Goal: Information Seeking & Learning: Get advice/opinions

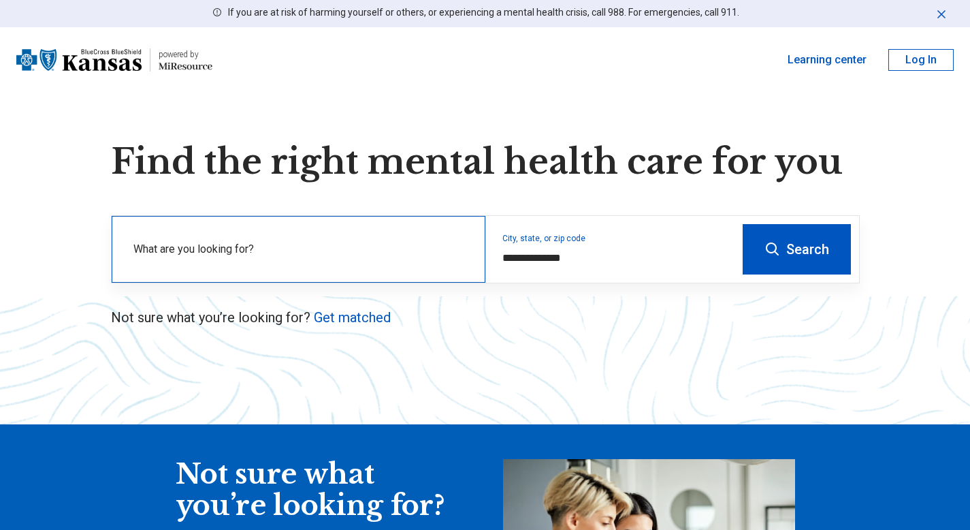
click at [287, 246] on label "What are you looking for?" at bounding box center [301, 249] width 336 height 16
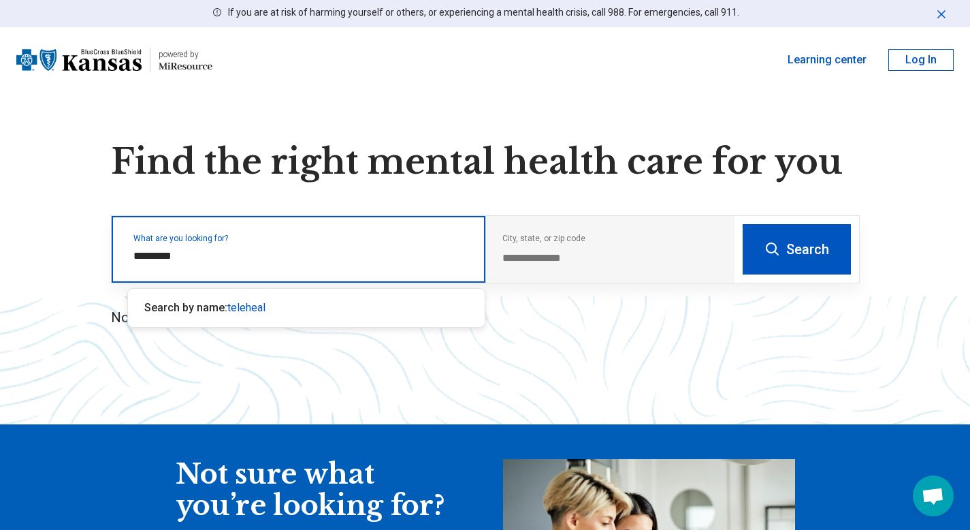
type input "**********"
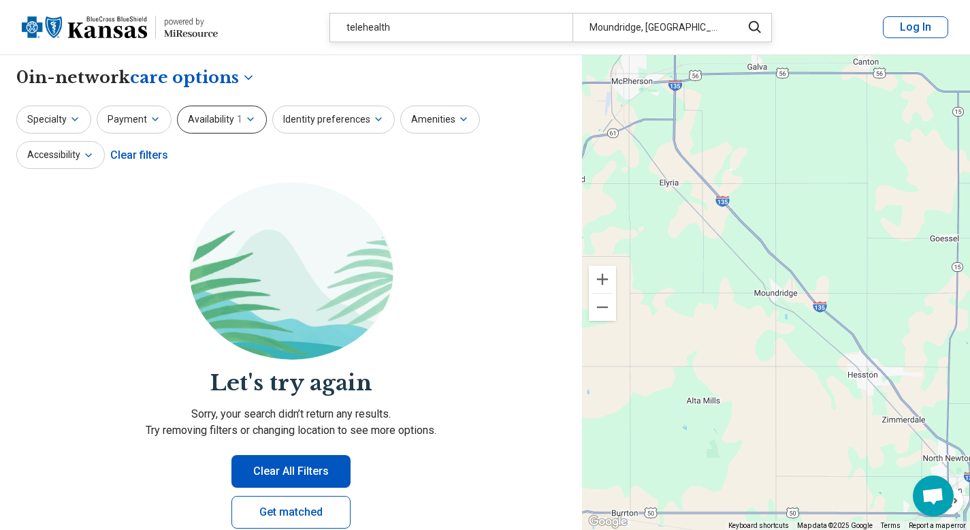
click at [255, 120] on button "Availability 1" at bounding box center [222, 120] width 90 height 28
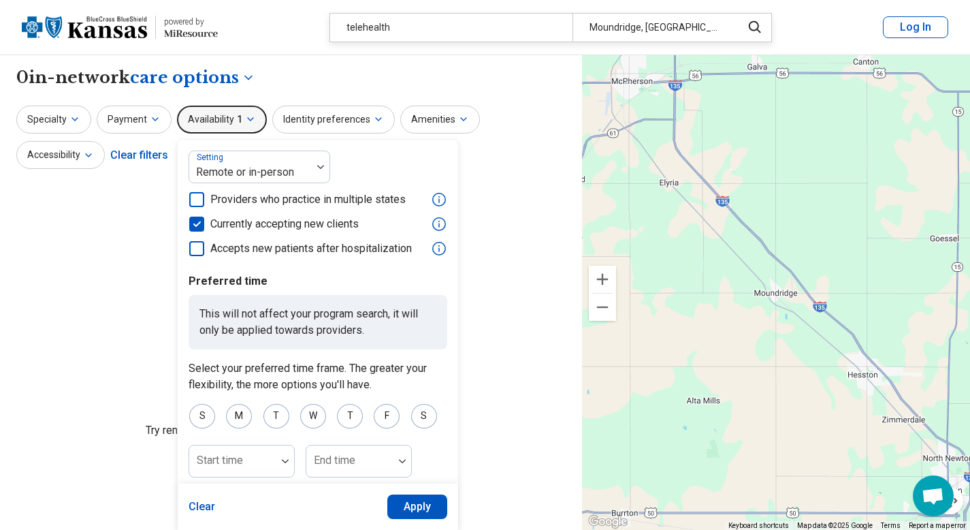
click at [118, 196] on section "Let's try again Sorry, your search didn’t return any results. Try removing filt…" at bounding box center [291, 366] width 550 height 368
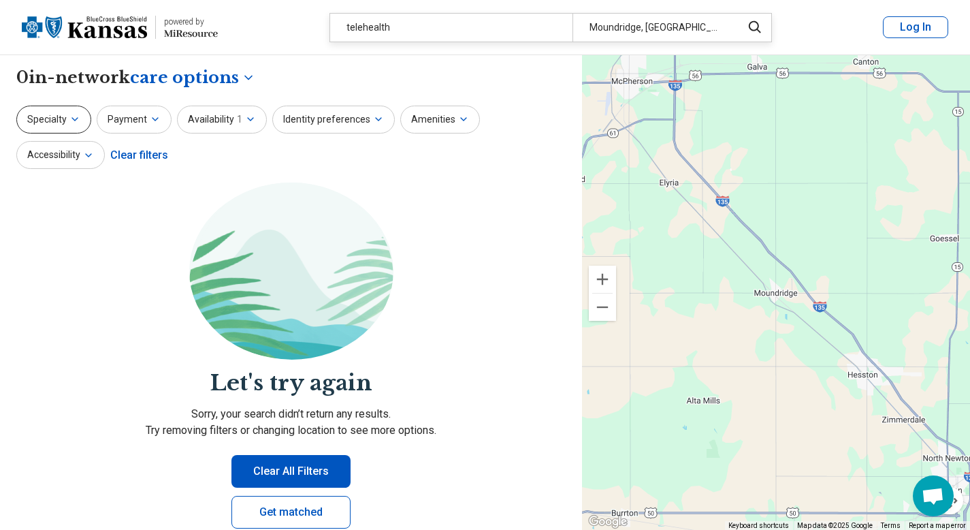
click at [72, 118] on icon "button" at bounding box center [74, 119] width 5 height 3
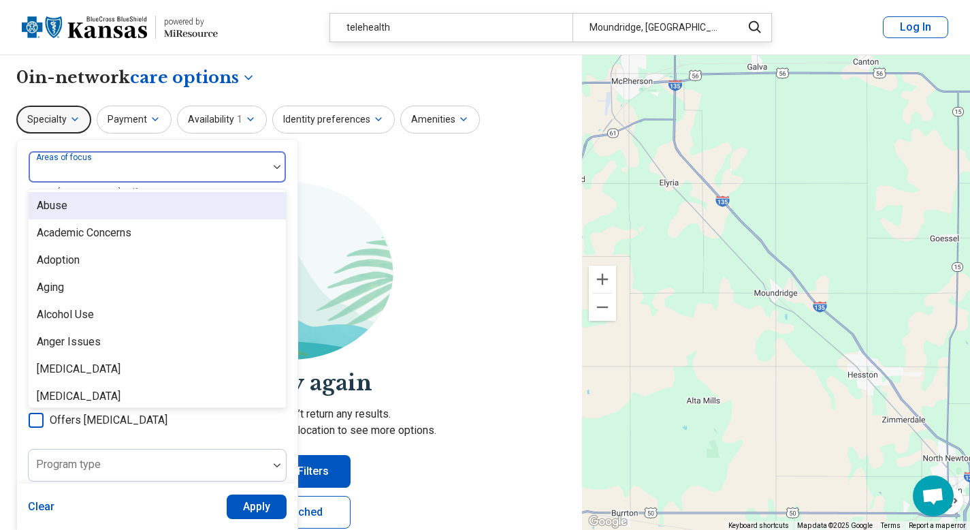
click at [277, 165] on img at bounding box center [277, 167] width 7 height 4
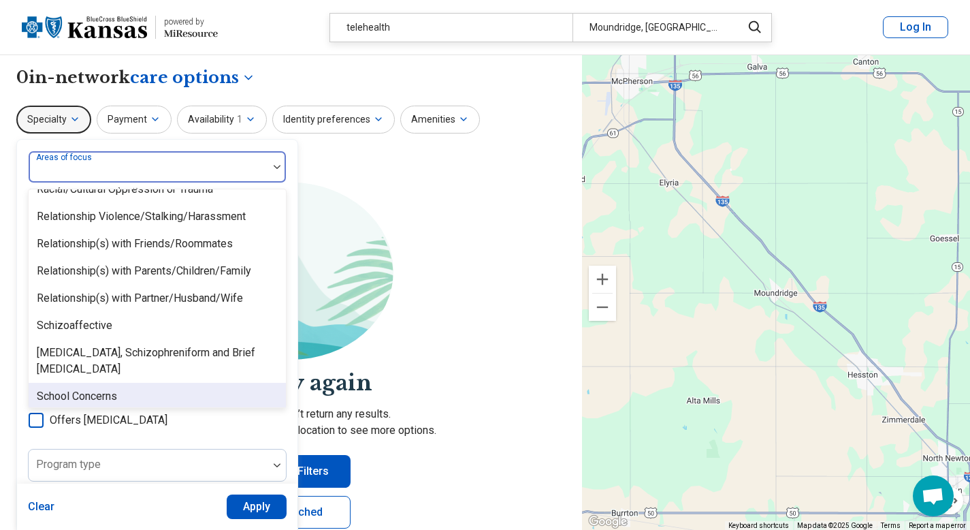
scroll to position [2129, 0]
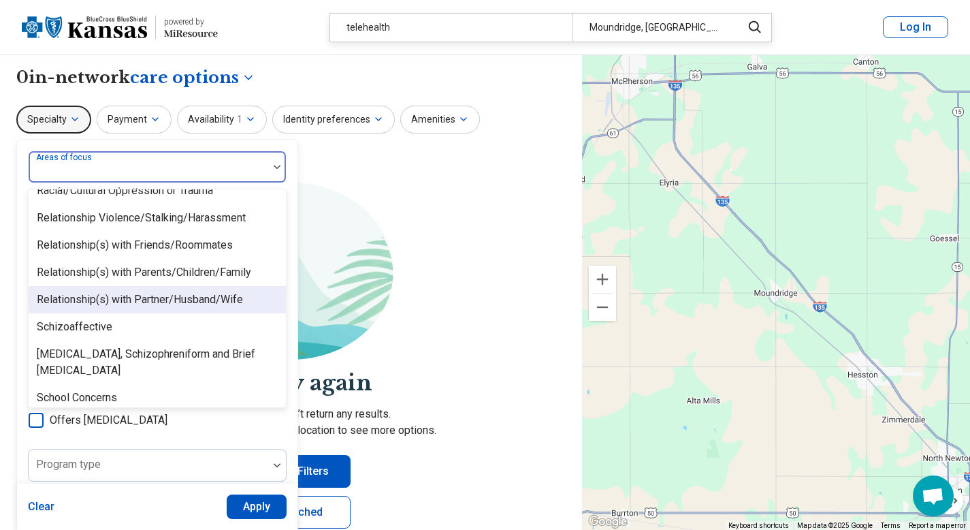
click at [192, 297] on div "Relationship(s) with Partner/Husband/Wife" at bounding box center [140, 299] width 206 height 16
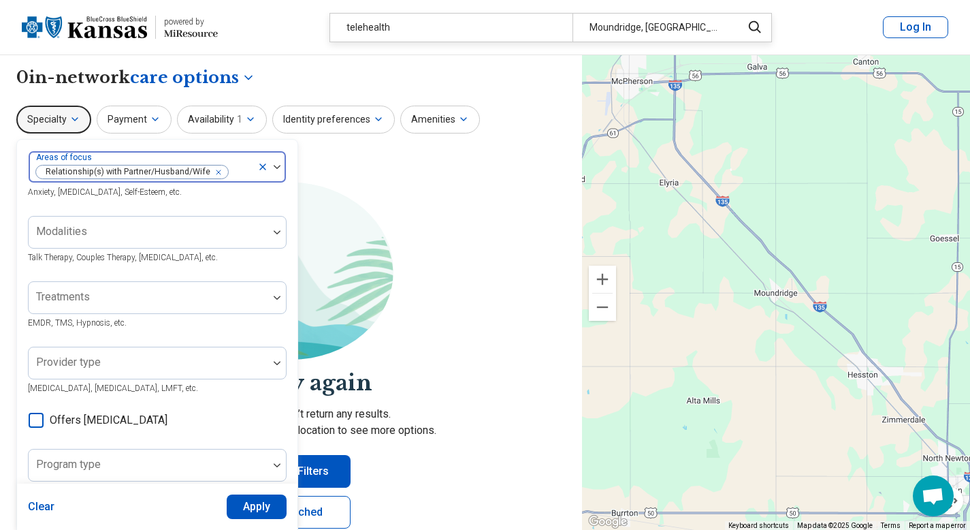
click at [274, 165] on img at bounding box center [277, 167] width 7 height 4
click at [278, 234] on img at bounding box center [277, 232] width 7 height 4
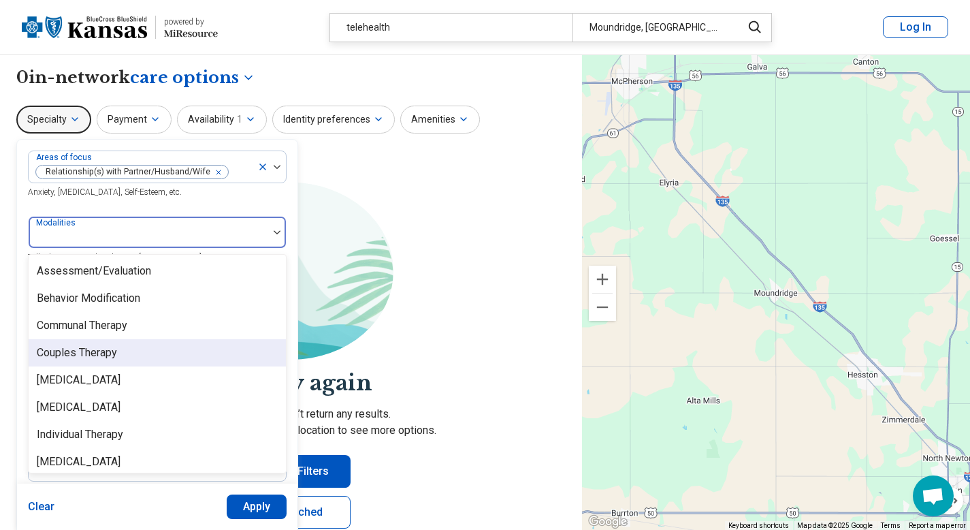
click at [126, 355] on div "Couples Therapy" at bounding box center [157, 352] width 257 height 27
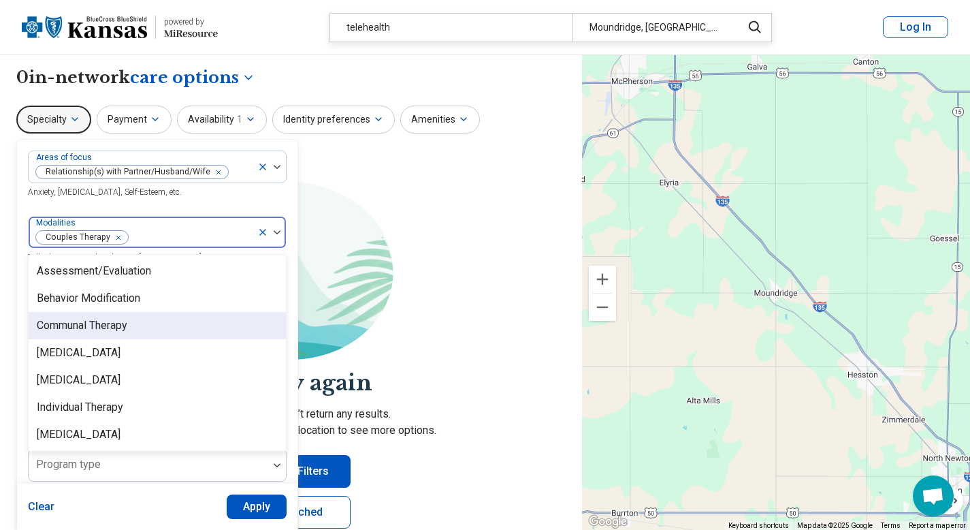
click at [264, 204] on div "Areas of focus Relationship(s) with Partner/Husband/Wife Anxiety, Depression, S…" at bounding box center [157, 416] width 259 height 532
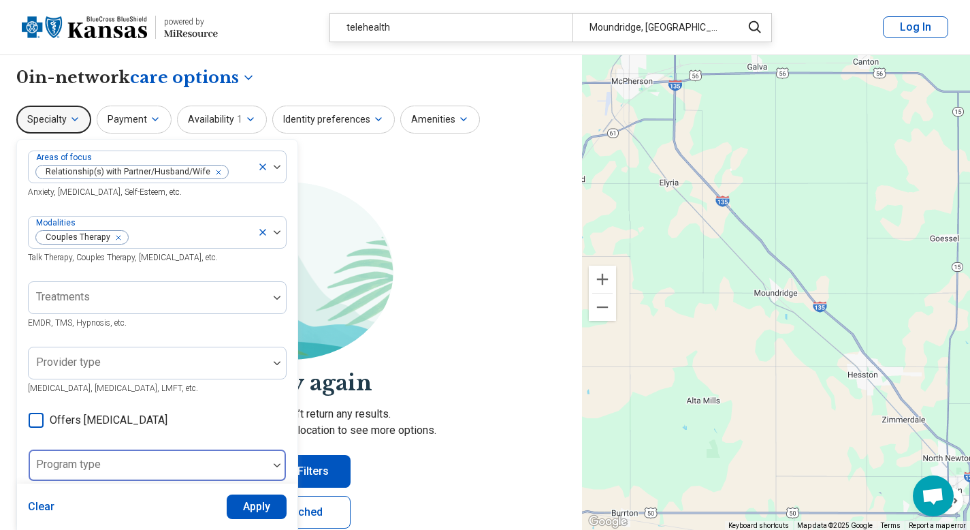
click at [274, 466] on img at bounding box center [277, 465] width 7 height 4
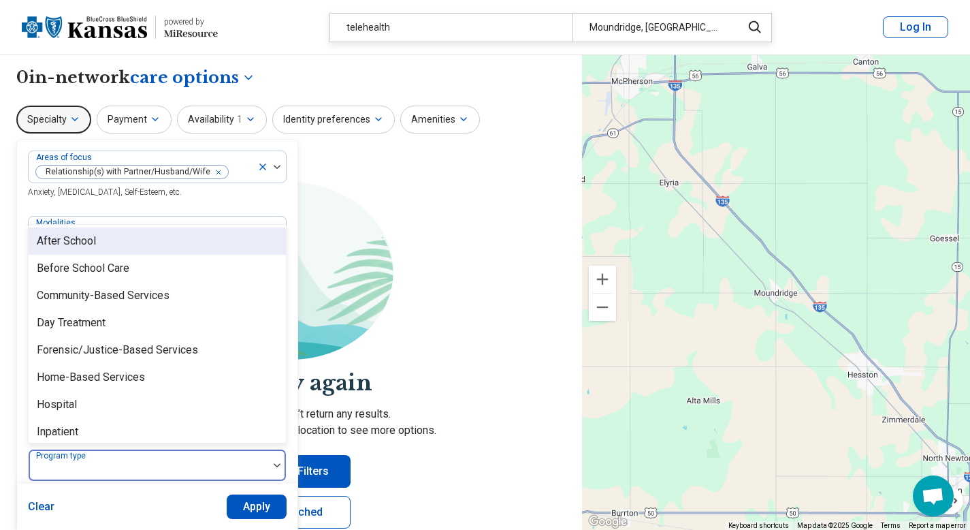
click at [213, 208] on div "Areas of focus Relationship(s) with Partner/Husband/Wife Anxiety, Depression, S…" at bounding box center [157, 416] width 259 height 532
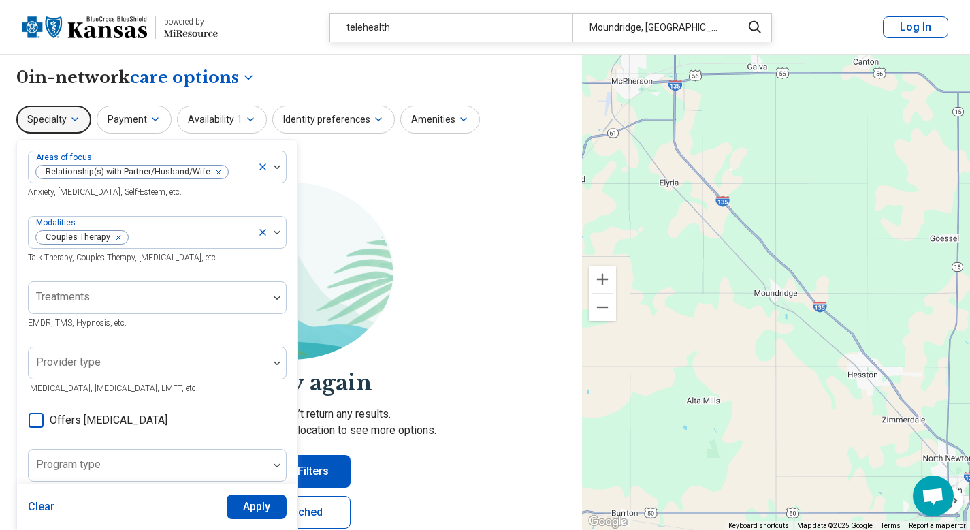
click at [259, 499] on button "Apply" at bounding box center [257, 506] width 61 height 25
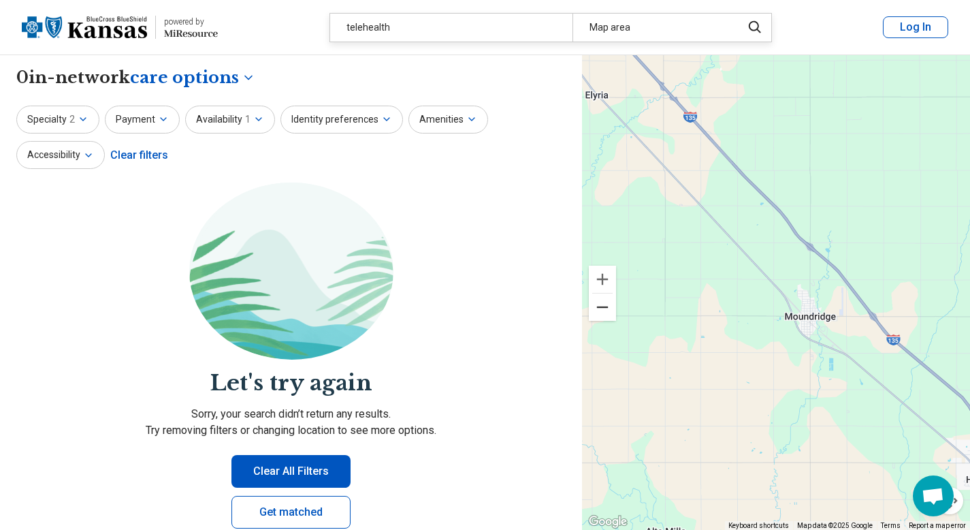
click at [601, 307] on button "Zoom out" at bounding box center [602, 306] width 27 height 27
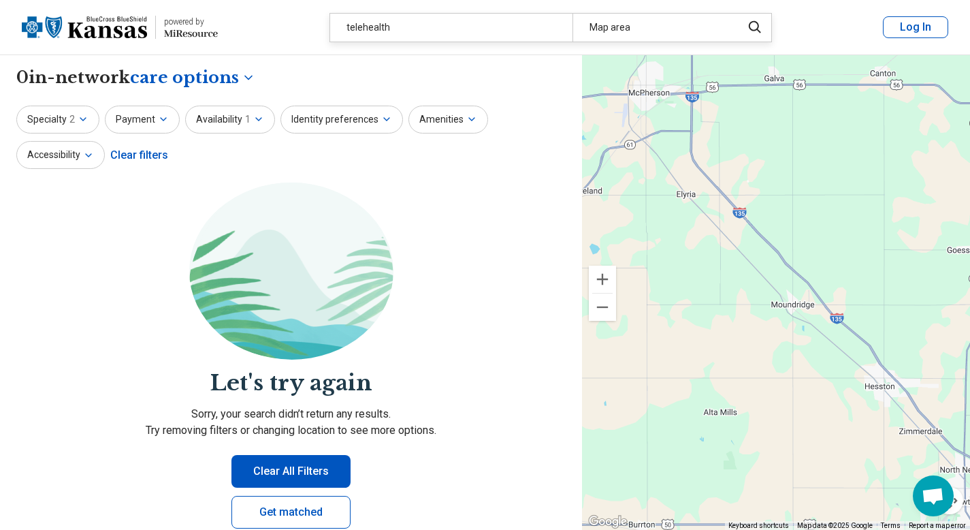
click at [601, 307] on button "Zoom out" at bounding box center [602, 306] width 27 height 27
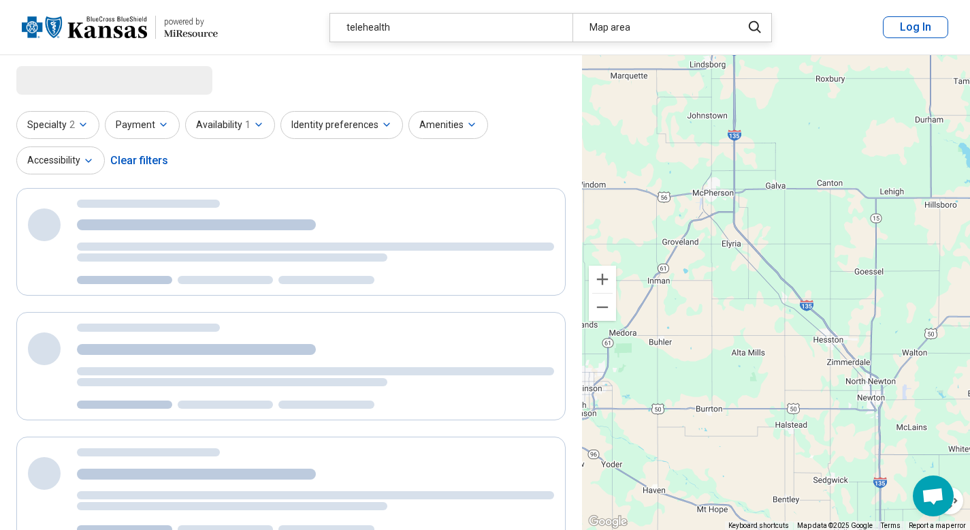
select select "***"
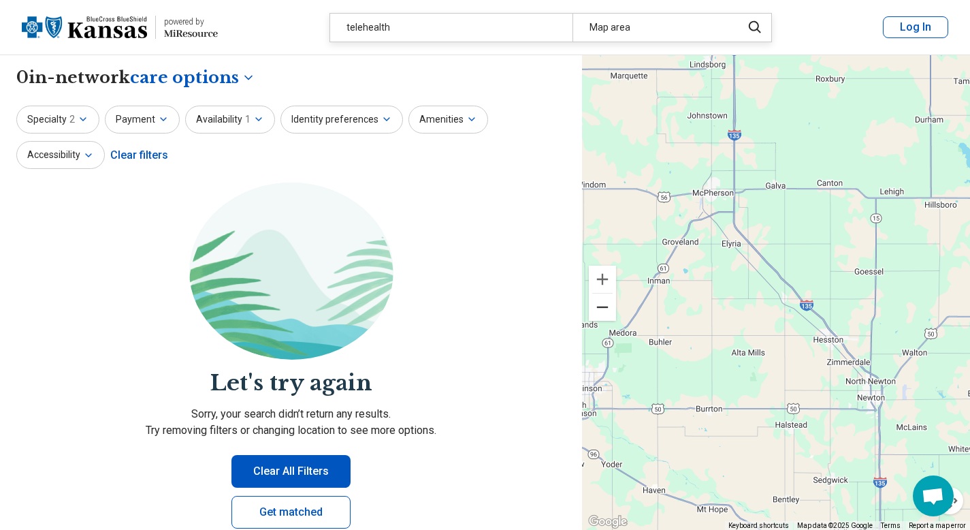
click at [601, 307] on button "Zoom out" at bounding box center [602, 306] width 27 height 27
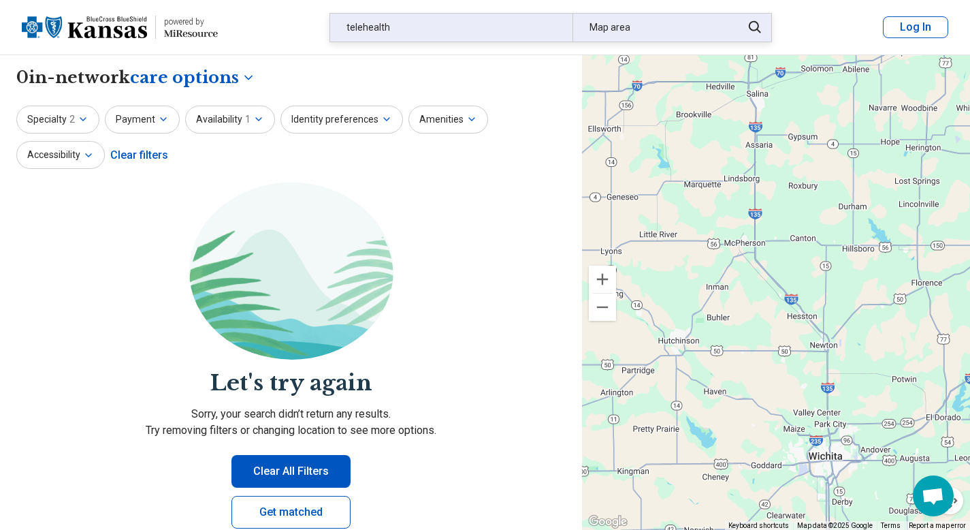
click at [426, 22] on div "telehealth" at bounding box center [451, 28] width 242 height 28
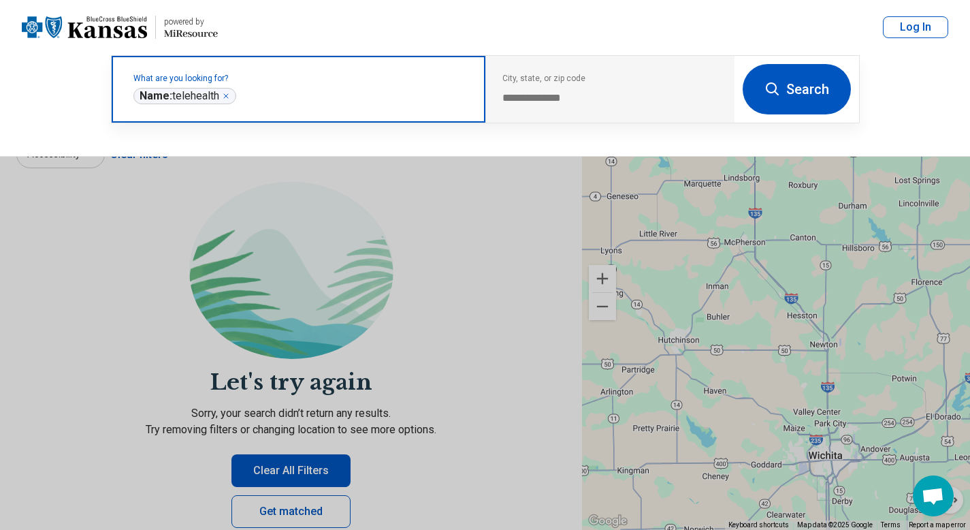
click at [227, 95] on icon "Remove" at bounding box center [226, 96] width 8 height 8
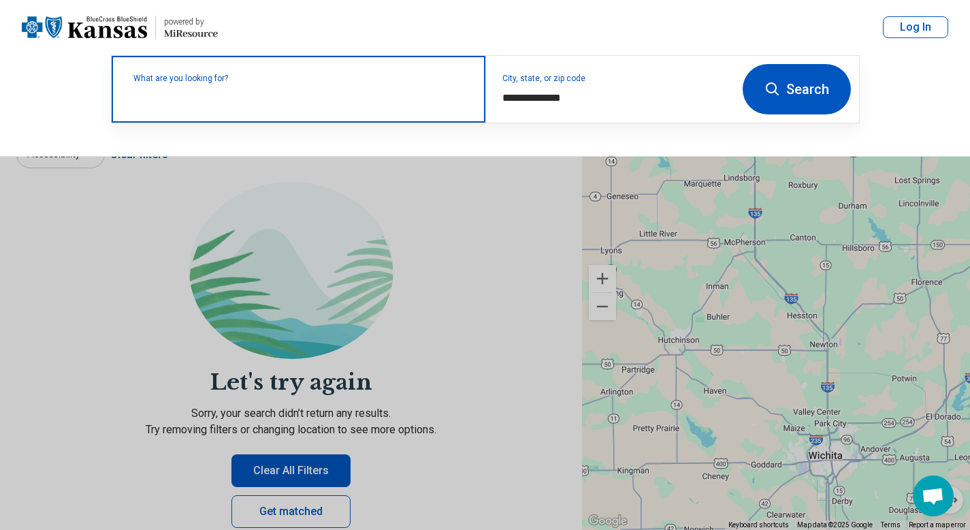
click at [257, 101] on input "text" at bounding box center [301, 96] width 336 height 16
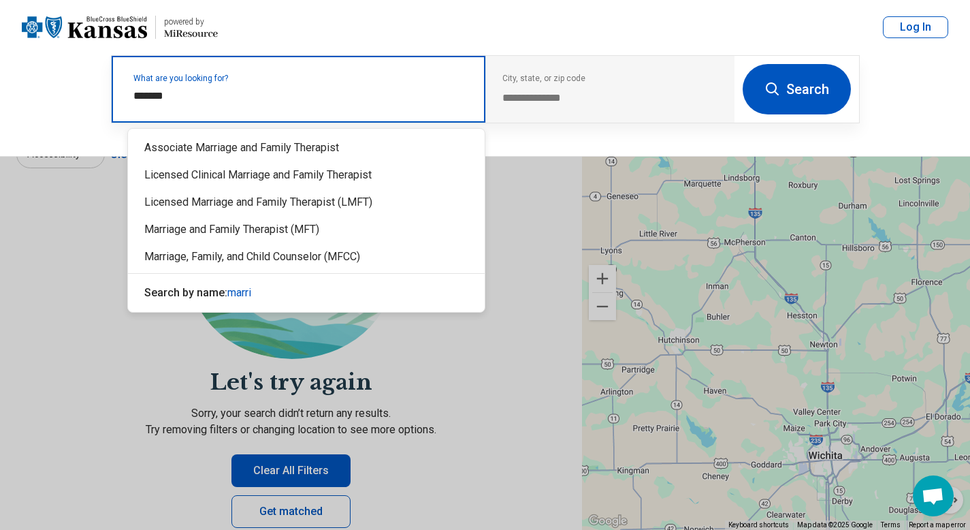
type input "********"
click at [285, 230] on div "Marriage and Family Therapist (MFT)" at bounding box center [306, 229] width 357 height 27
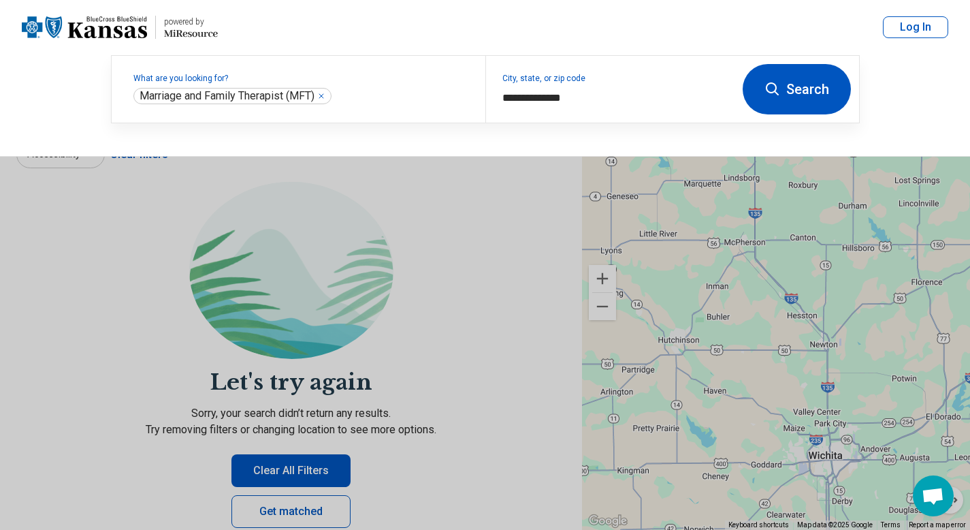
click at [795, 90] on button "Search" at bounding box center [797, 89] width 108 height 50
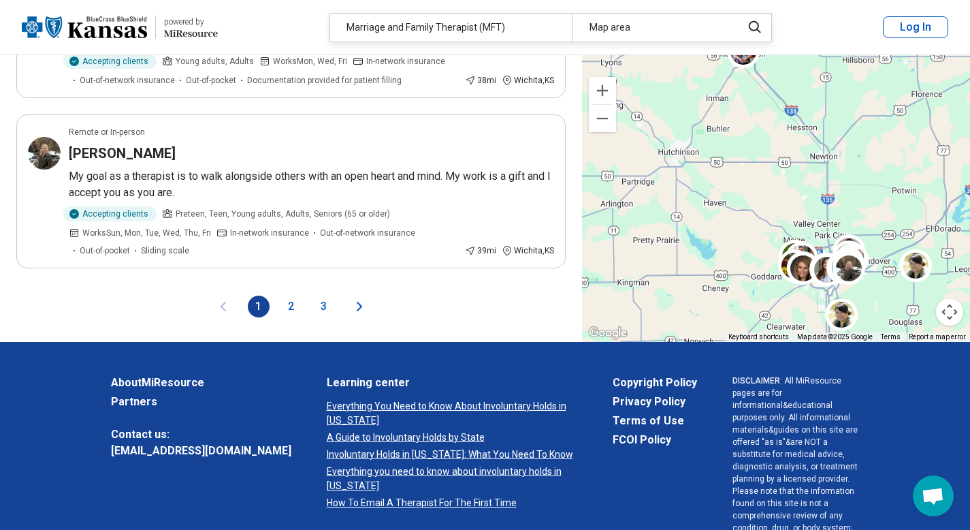
scroll to position [2867, 0]
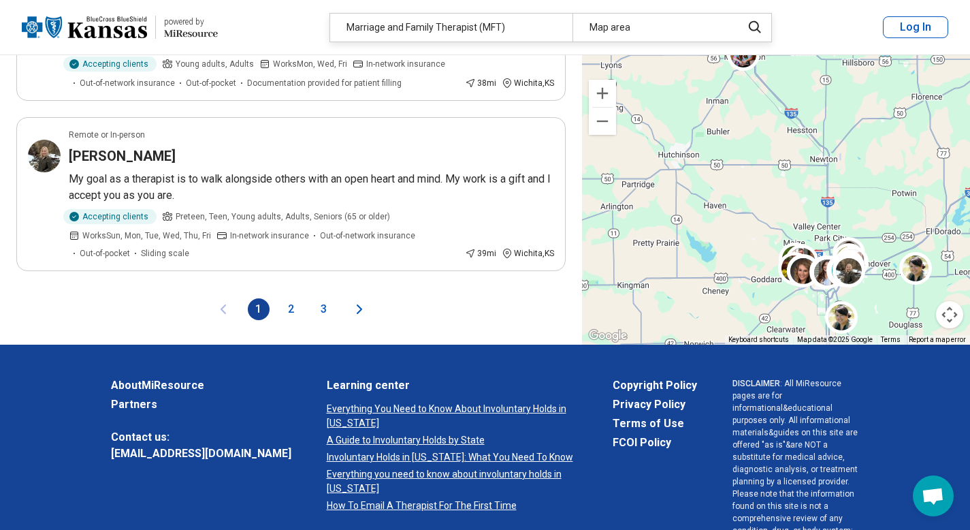
click at [289, 310] on button "2" at bounding box center [292, 309] width 22 height 22
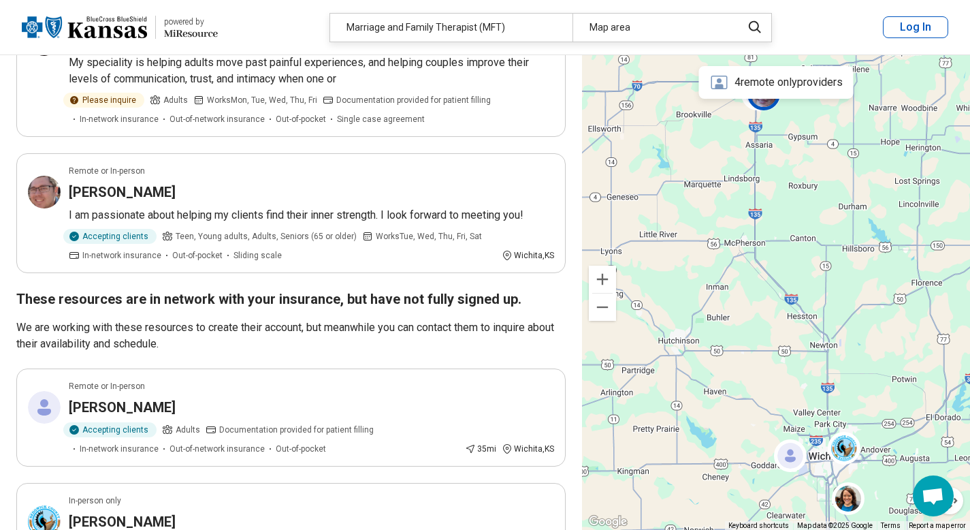
scroll to position [2972, 0]
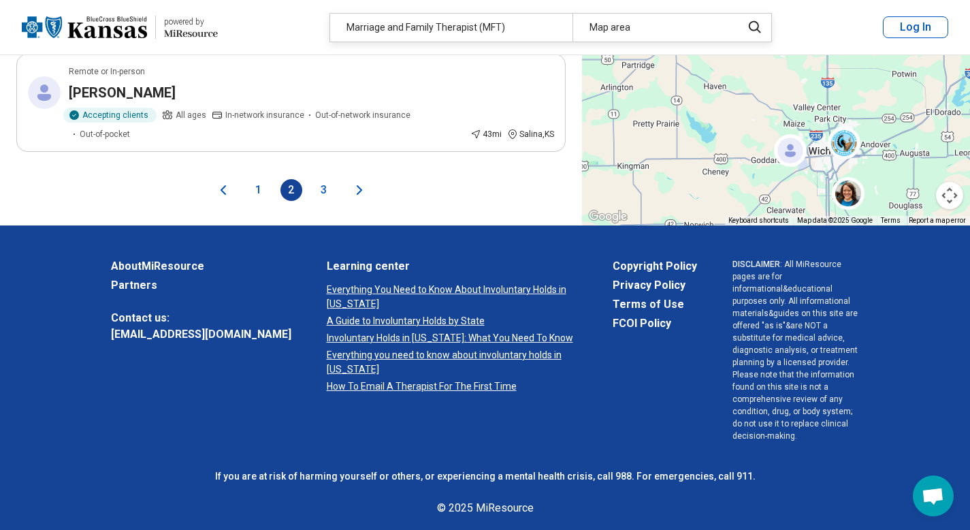
click at [257, 179] on button "1" at bounding box center [259, 190] width 22 height 22
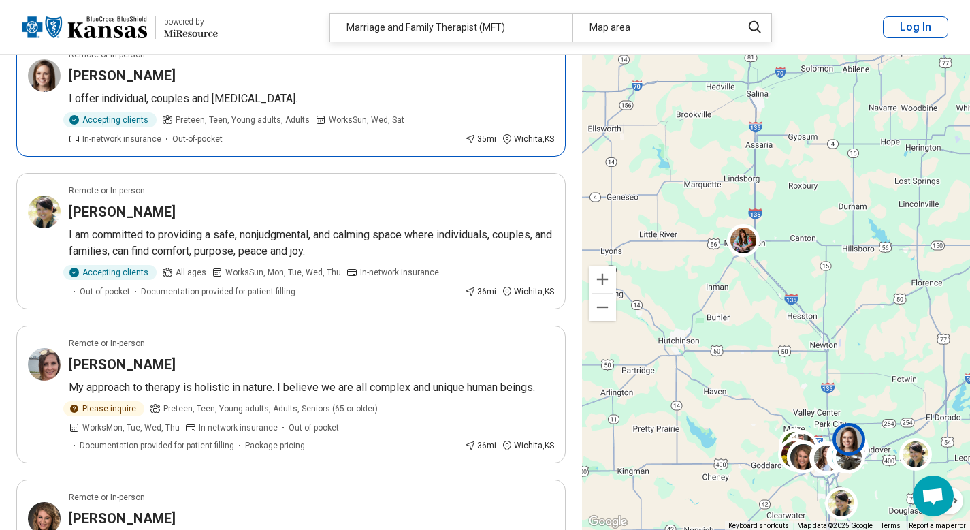
scroll to position [739, 0]
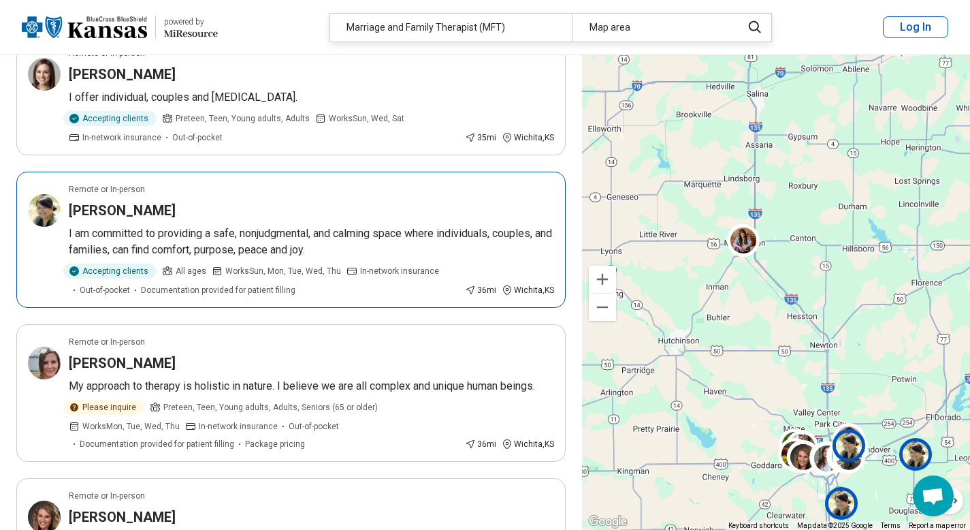
click at [152, 208] on h3 "ANA LIZA SCULLY-SKINNER" at bounding box center [122, 210] width 107 height 19
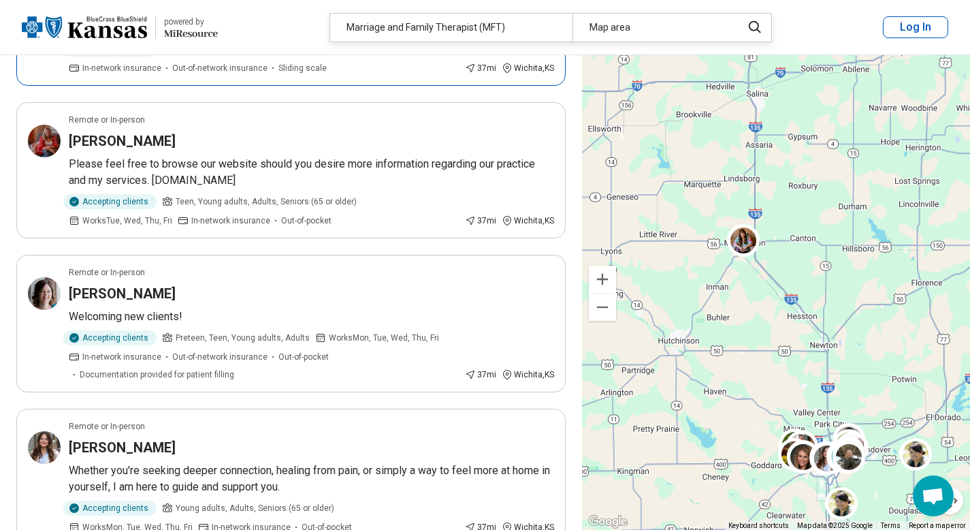
scroll to position [1575, 0]
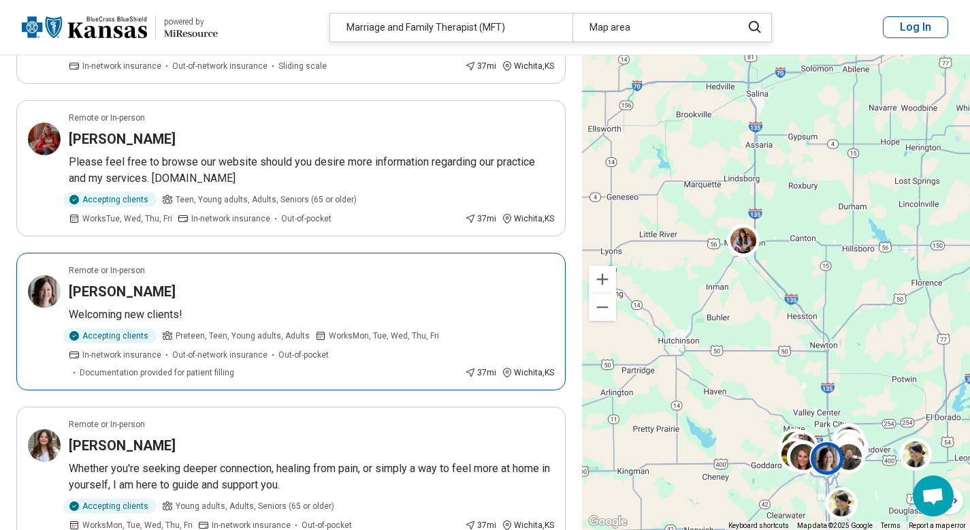
click at [248, 332] on span "Preteen, Teen, Young adults, Adults" at bounding box center [243, 336] width 134 height 12
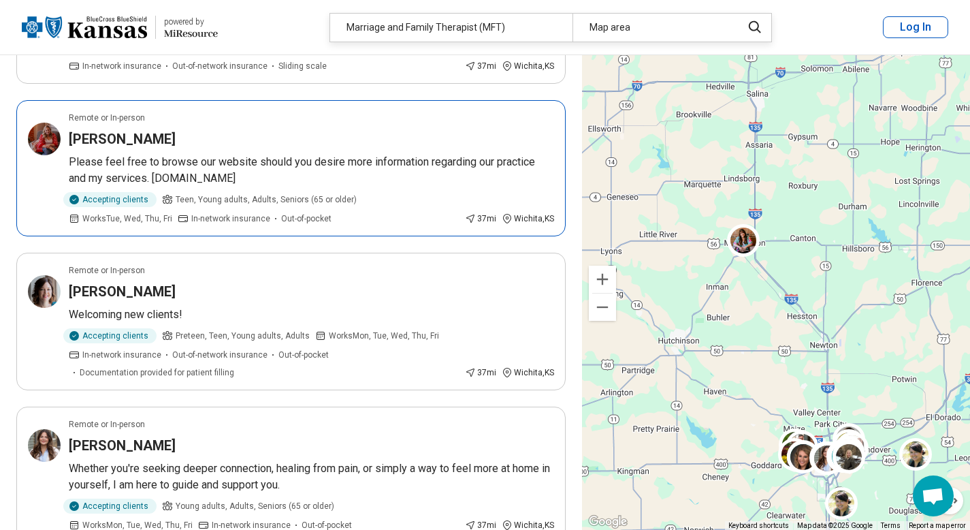
click at [138, 139] on h3 "Amanda Chadwick" at bounding box center [122, 138] width 107 height 19
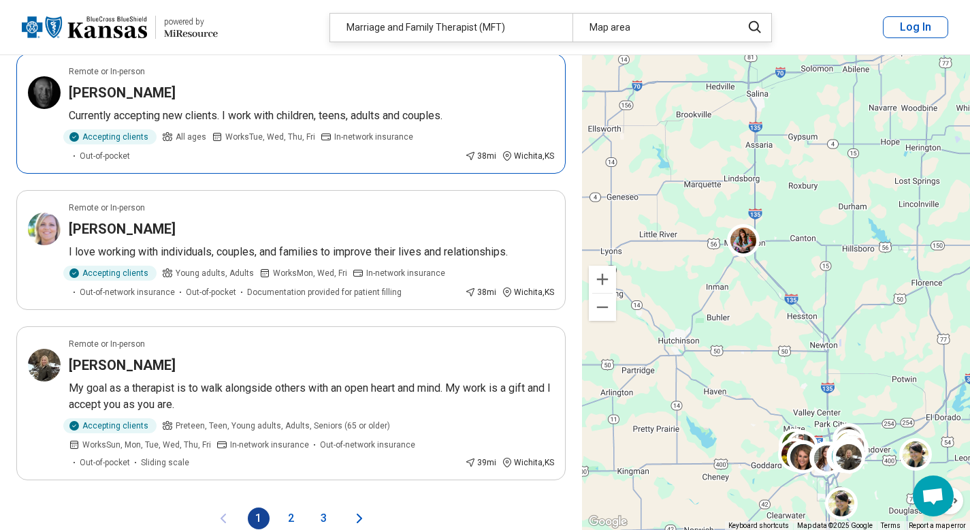
scroll to position [2659, 0]
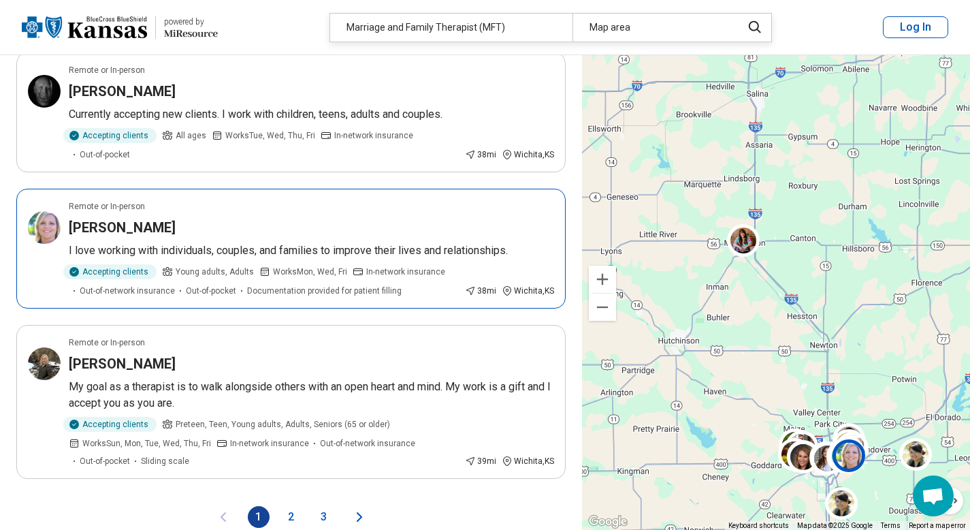
click at [362, 261] on article "Remote or In-person Daina Schatzman I love working with individuals, couples, a…" at bounding box center [291, 249] width 550 height 120
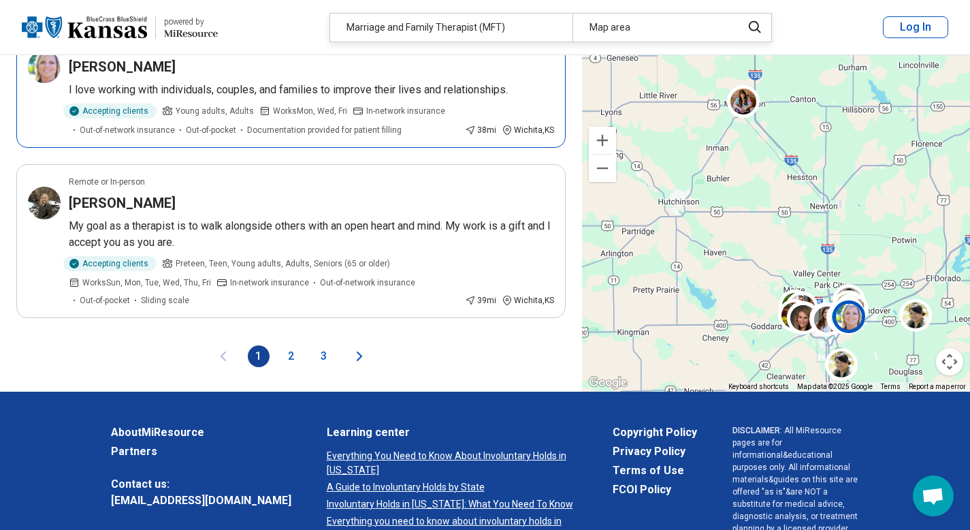
scroll to position [2838, 0]
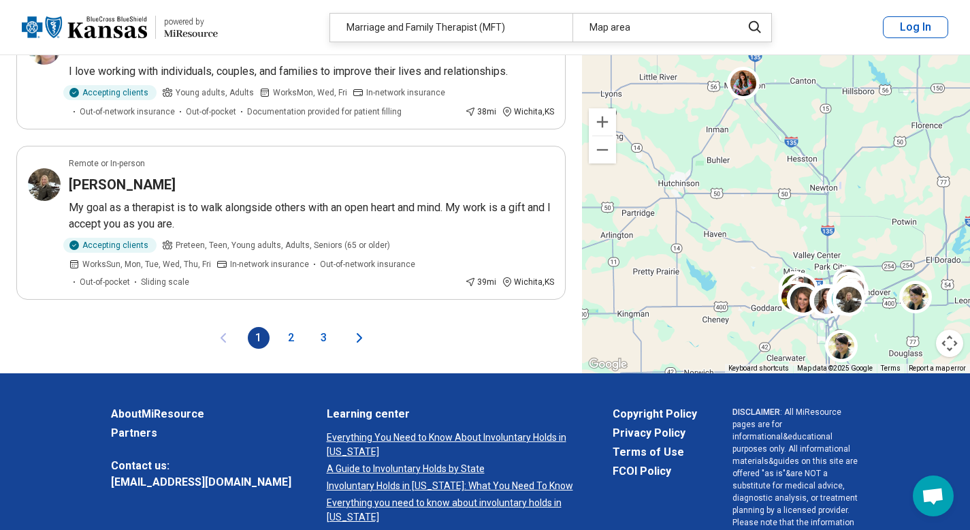
click at [287, 331] on button "2" at bounding box center [292, 338] width 22 height 22
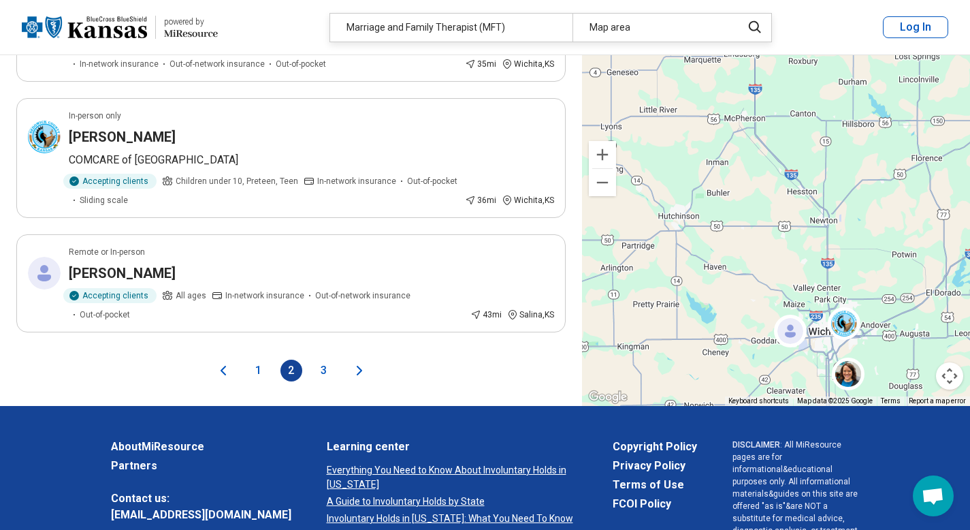
scroll to position [0, 0]
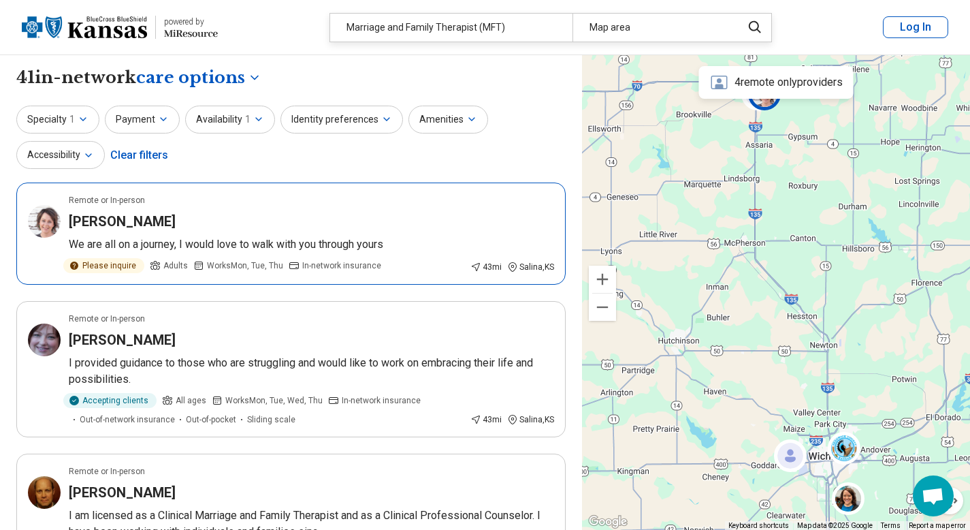
click at [326, 247] on p "We are all on a journey, I would love to walk with you through yours" at bounding box center [311, 244] width 485 height 16
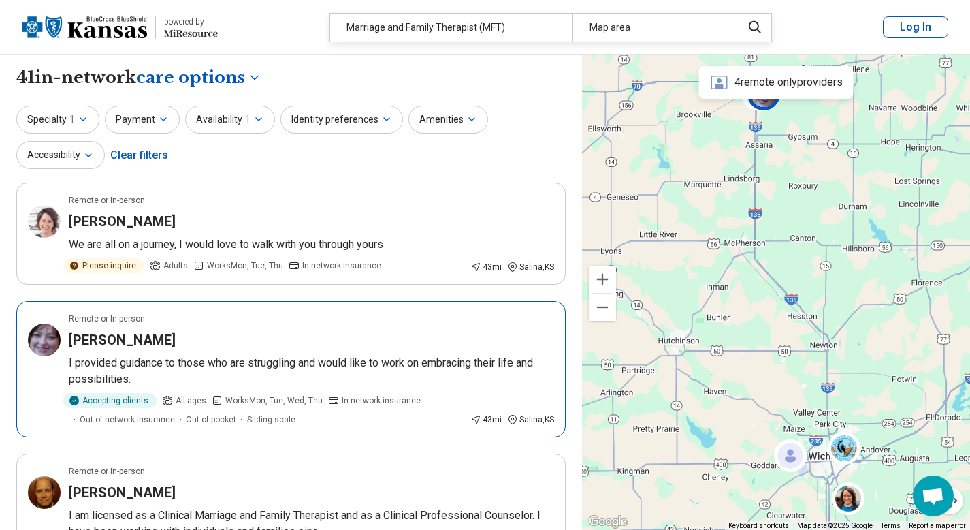
click at [391, 368] on p "I provided guidance to those who are struggling and would like to work on embra…" at bounding box center [311, 371] width 485 height 33
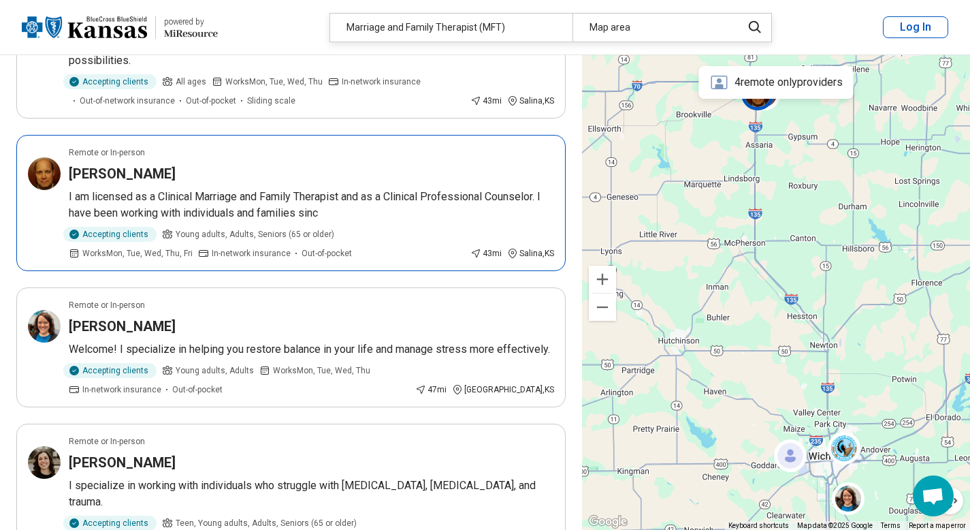
scroll to position [330, 0]
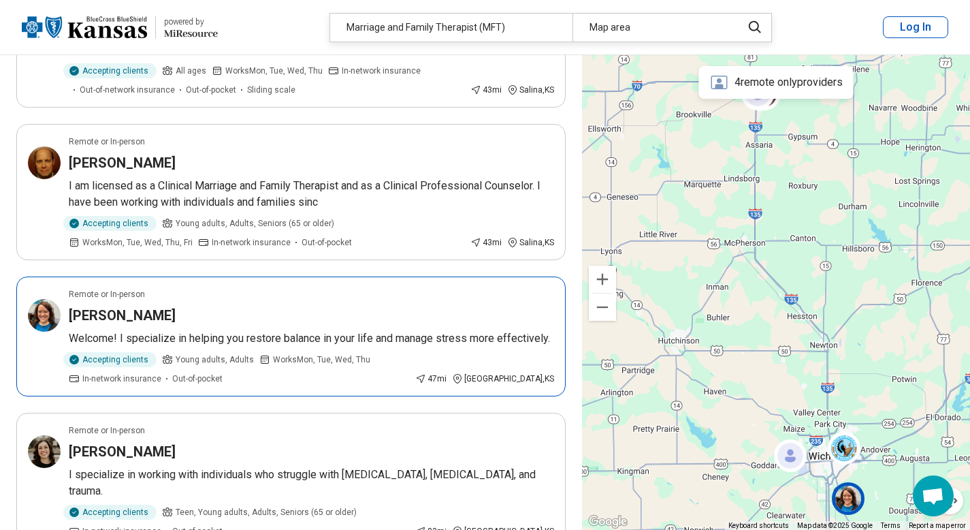
click at [357, 338] on p "Welcome! I specialize in helping you restore balance in your life and manage st…" at bounding box center [311, 338] width 485 height 16
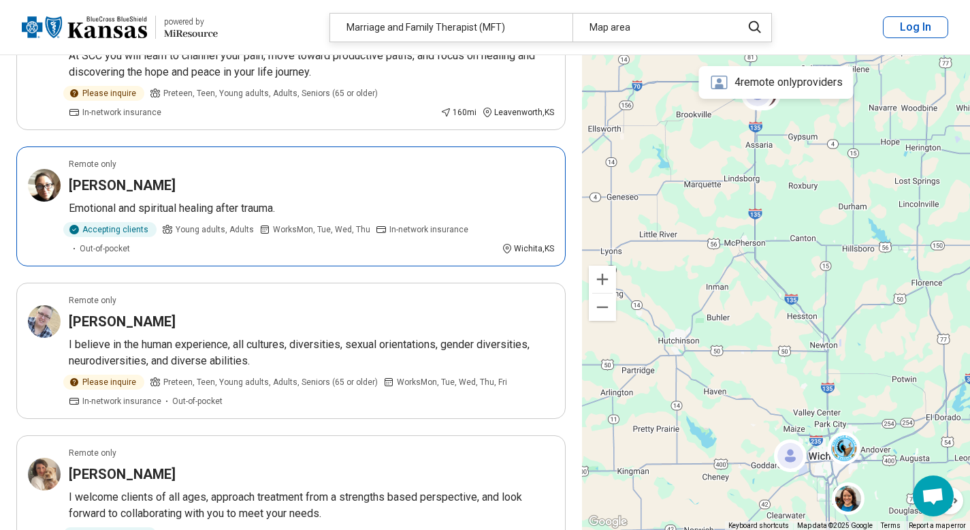
scroll to position [1822, 0]
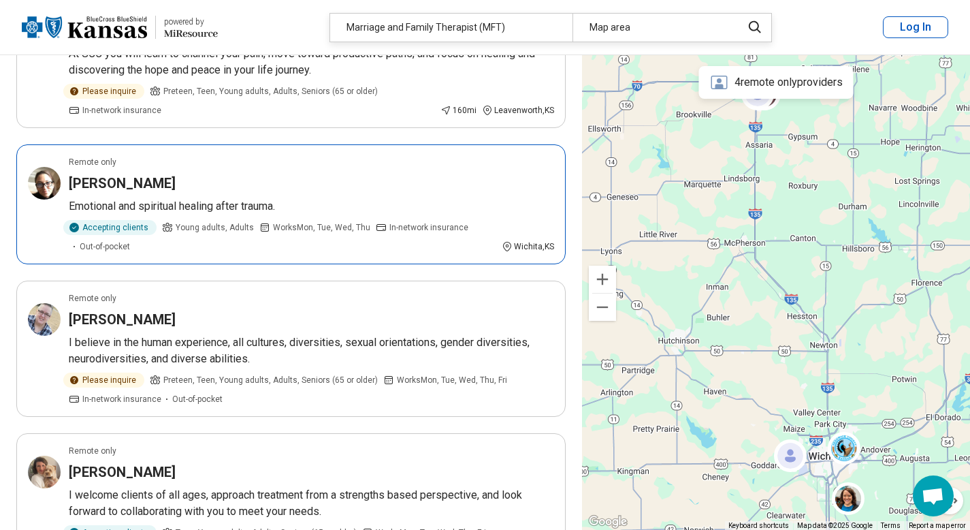
click at [227, 209] on p "Emotional and spiritual healing after trauma." at bounding box center [311, 206] width 485 height 16
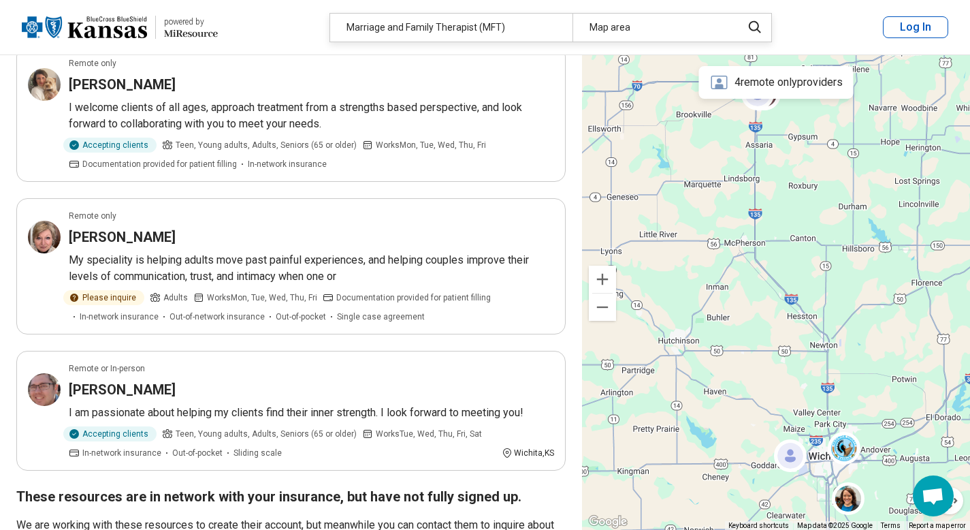
scroll to position [2213, 0]
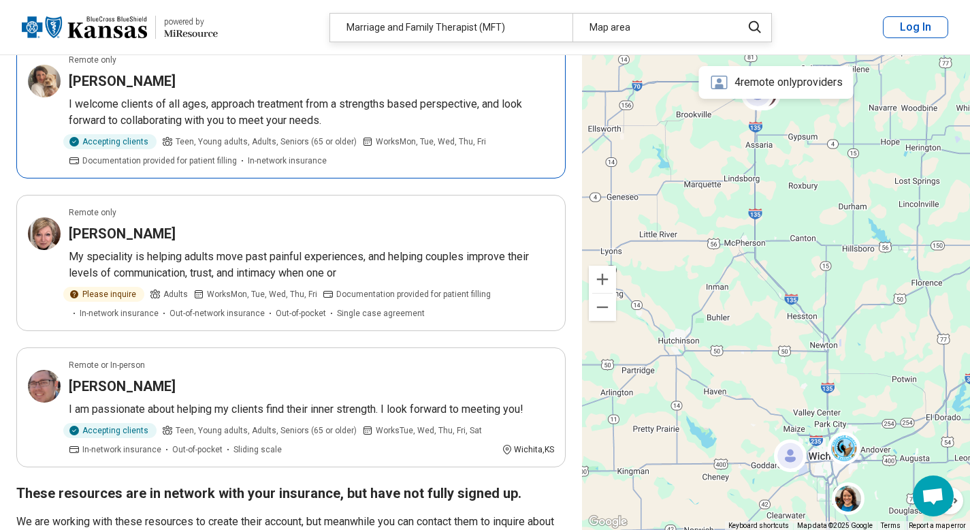
click at [242, 114] on p "I welcome clients of all ages, approach treatment from a strengths based perspe…" at bounding box center [311, 112] width 485 height 33
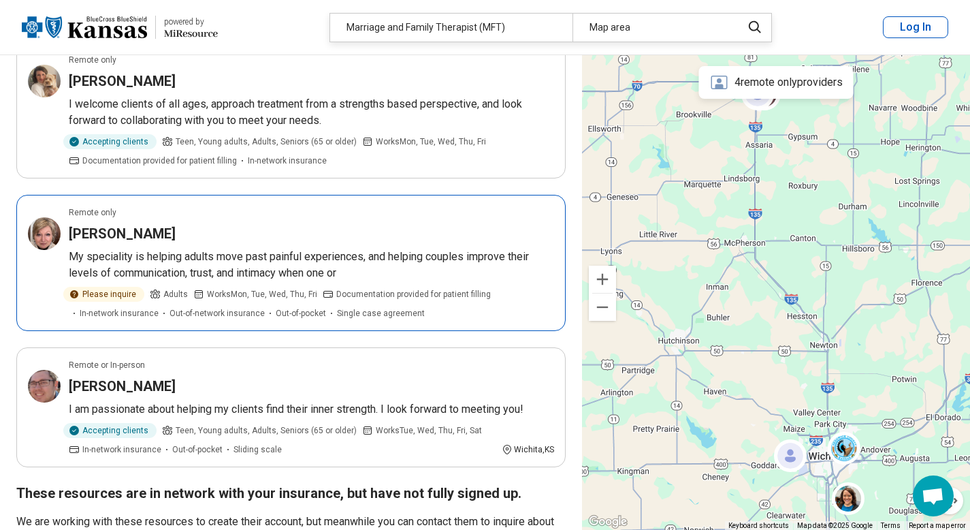
click at [131, 238] on h3 "[PERSON_NAME]" at bounding box center [122, 233] width 107 height 19
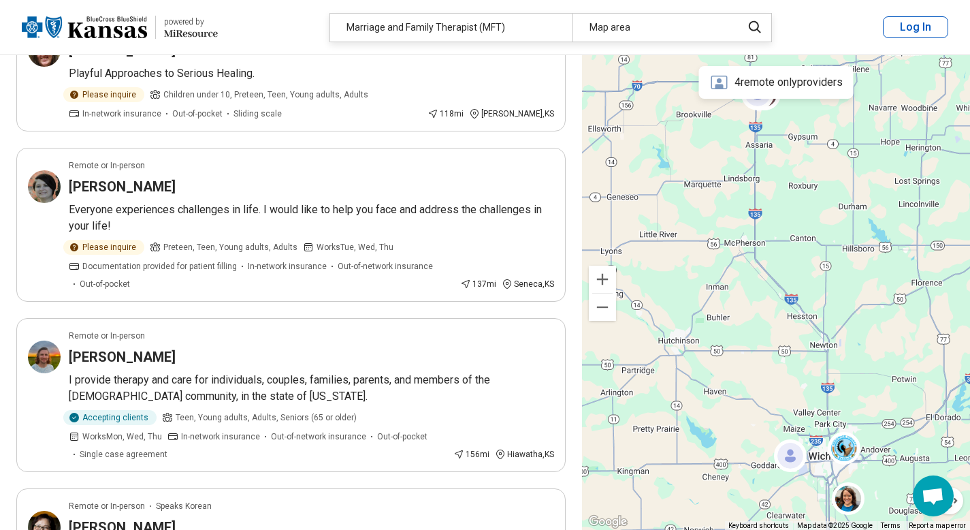
scroll to position [1311, 0]
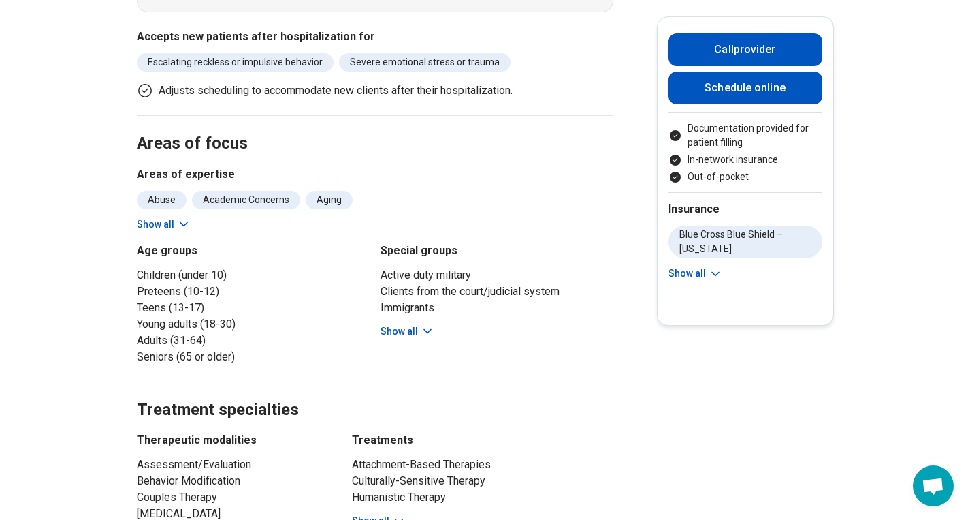
scroll to position [696, 0]
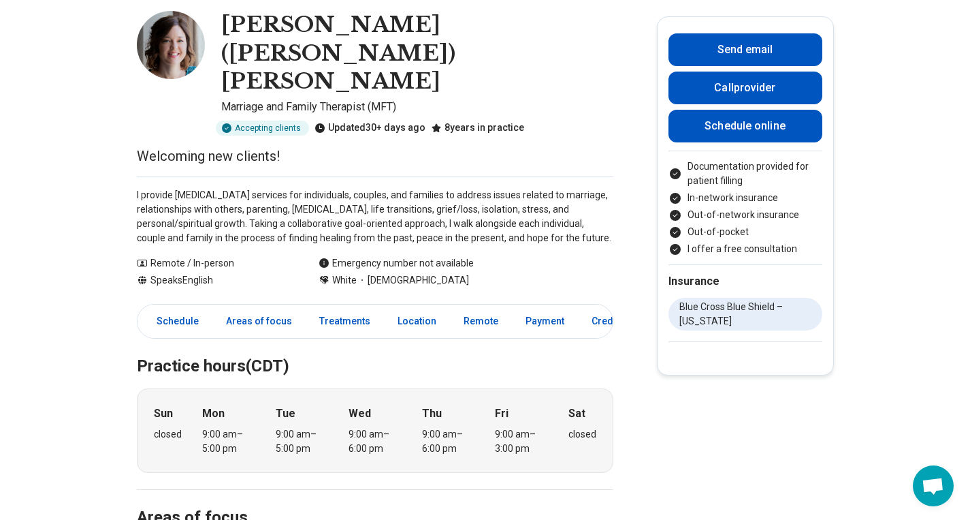
scroll to position [72, 0]
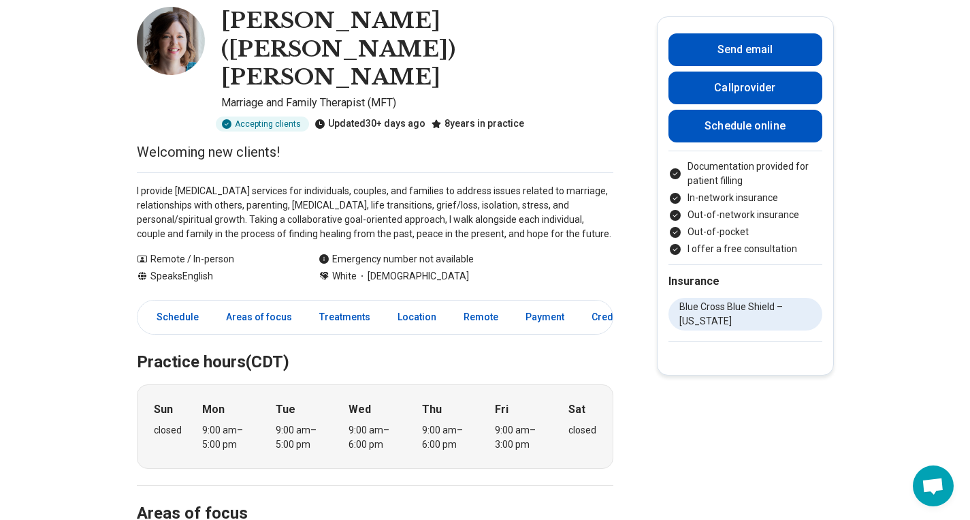
click at [328, 272] on icon at bounding box center [323, 276] width 8 height 8
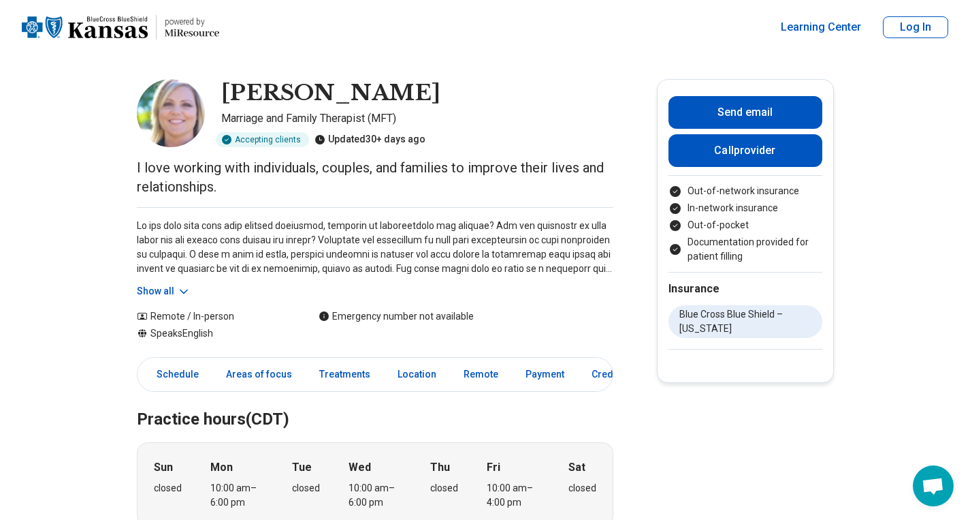
click at [184, 293] on icon at bounding box center [184, 292] width 14 height 14
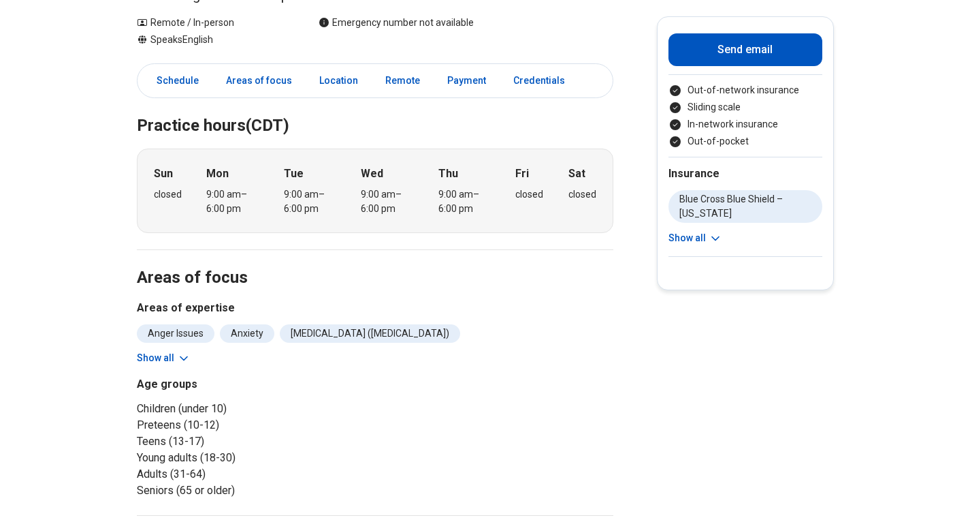
scroll to position [194, 0]
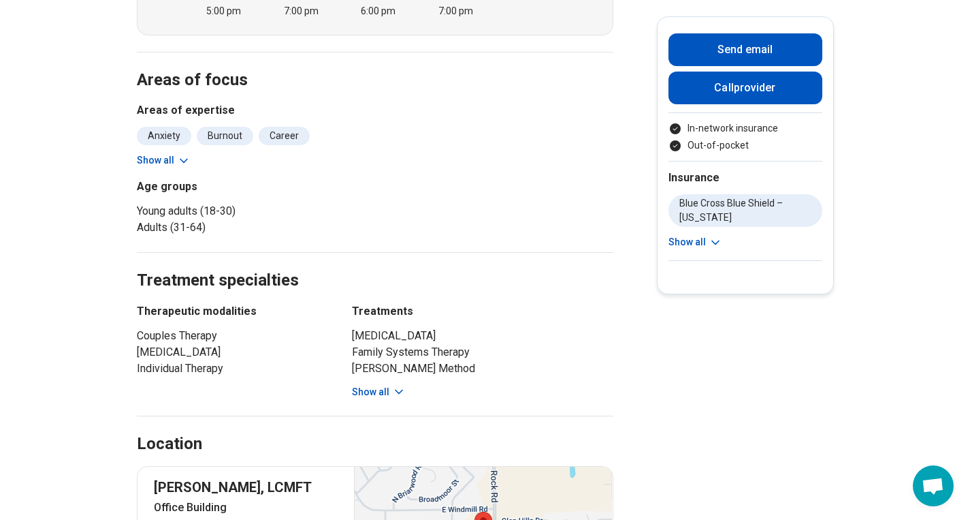
scroll to position [514, 0]
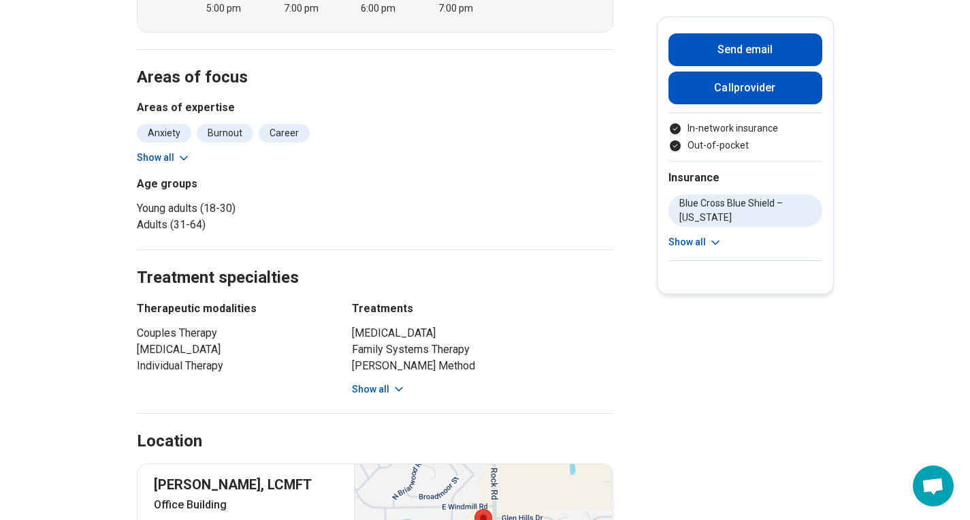
click at [382, 382] on button "Show all" at bounding box center [379, 389] width 54 height 14
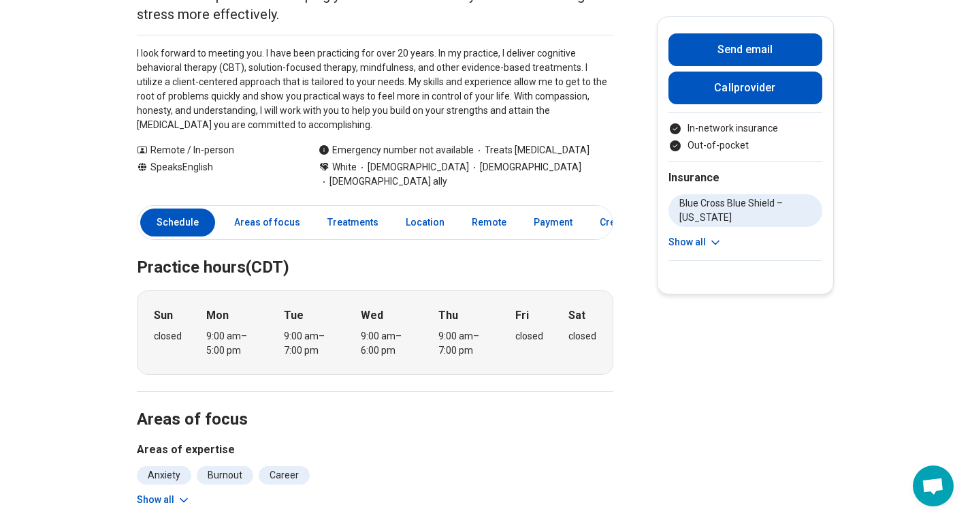
scroll to position [172, 0]
click at [485, 209] on link "Remote" at bounding box center [489, 223] width 51 height 28
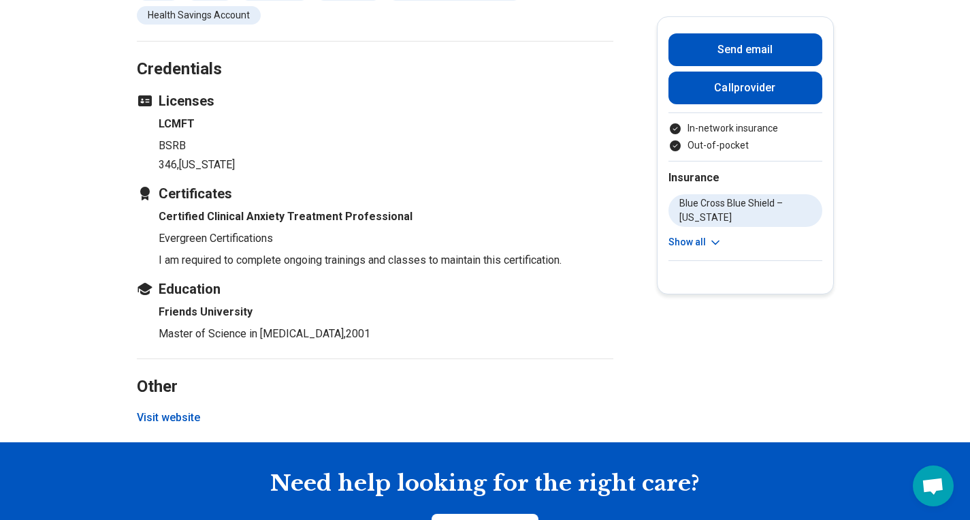
scroll to position [1678, 0]
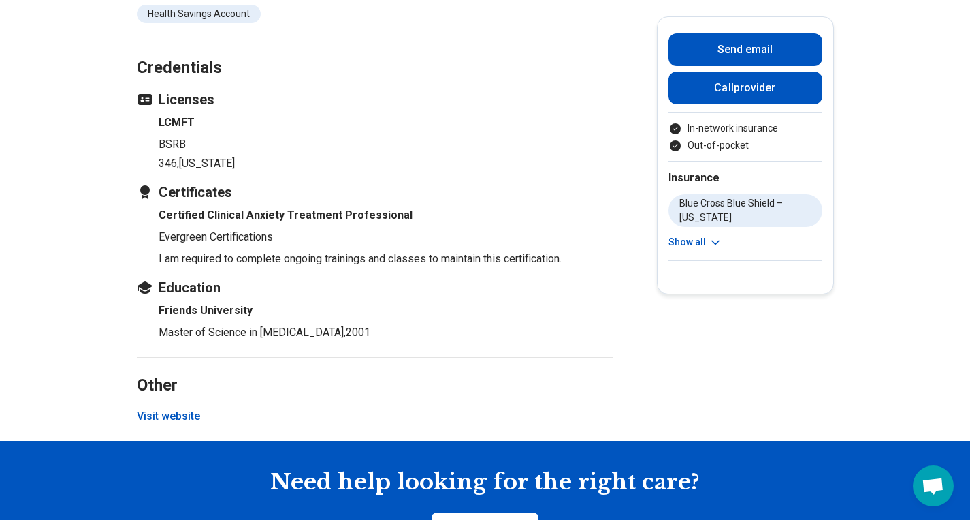
click at [185, 408] on button "Visit website" at bounding box center [168, 416] width 63 height 16
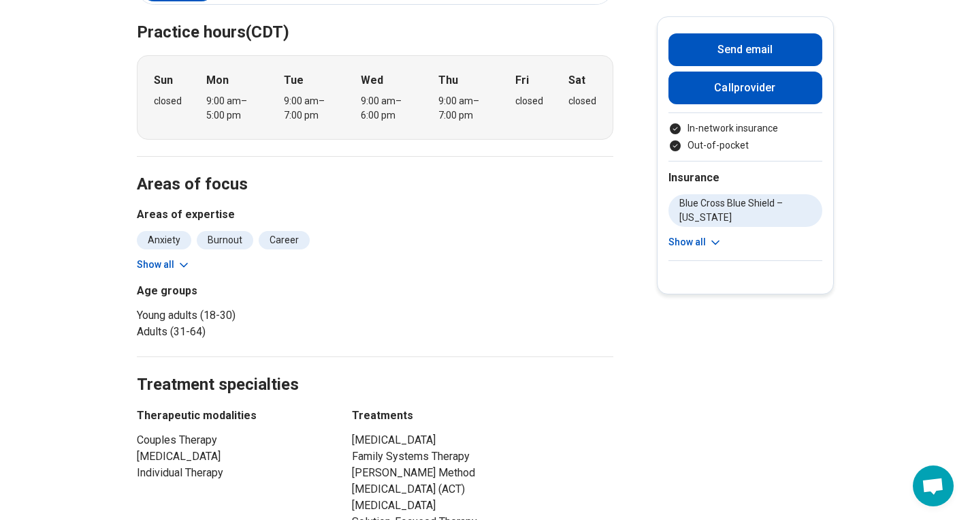
scroll to position [402, 0]
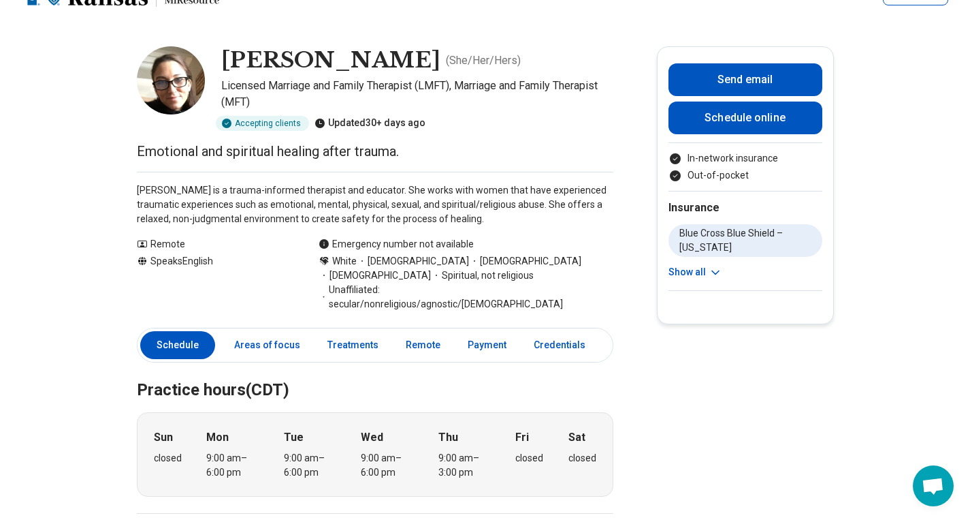
scroll to position [31, 0]
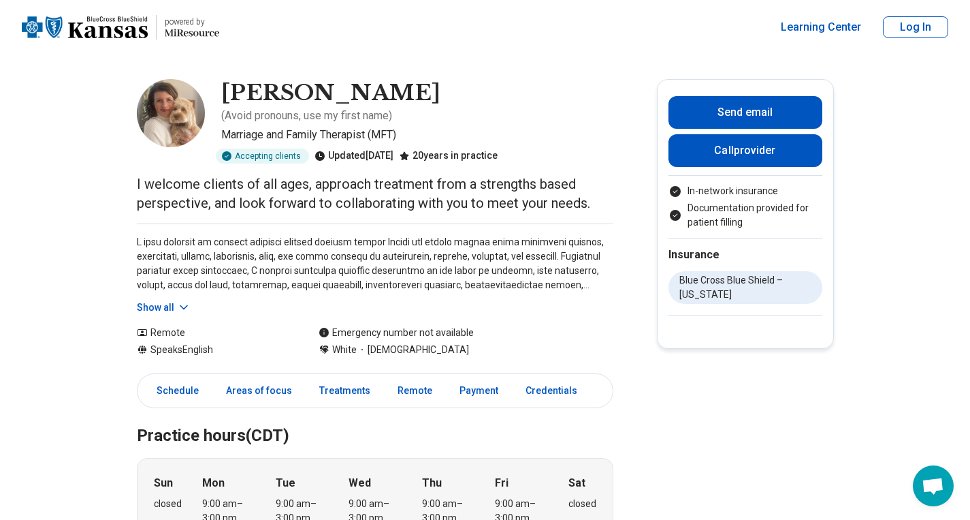
click at [181, 300] on icon at bounding box center [184, 307] width 14 height 14
